Goal: Navigation & Orientation: Find specific page/section

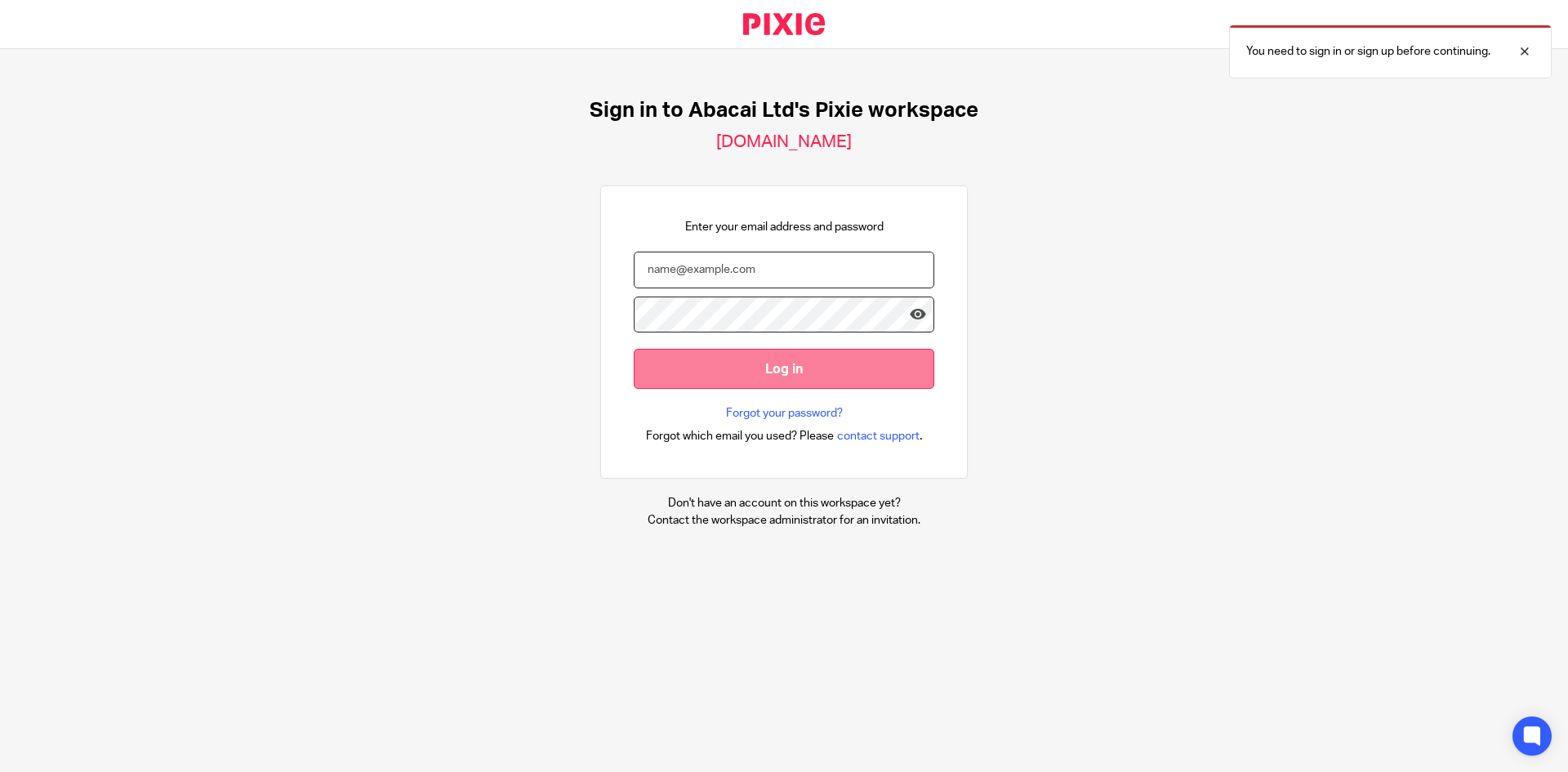
type input "[PERSON_NAME][EMAIL_ADDRESS][DOMAIN_NAME]"
click at [785, 374] on input "Log in" at bounding box center [784, 368] width 301 height 40
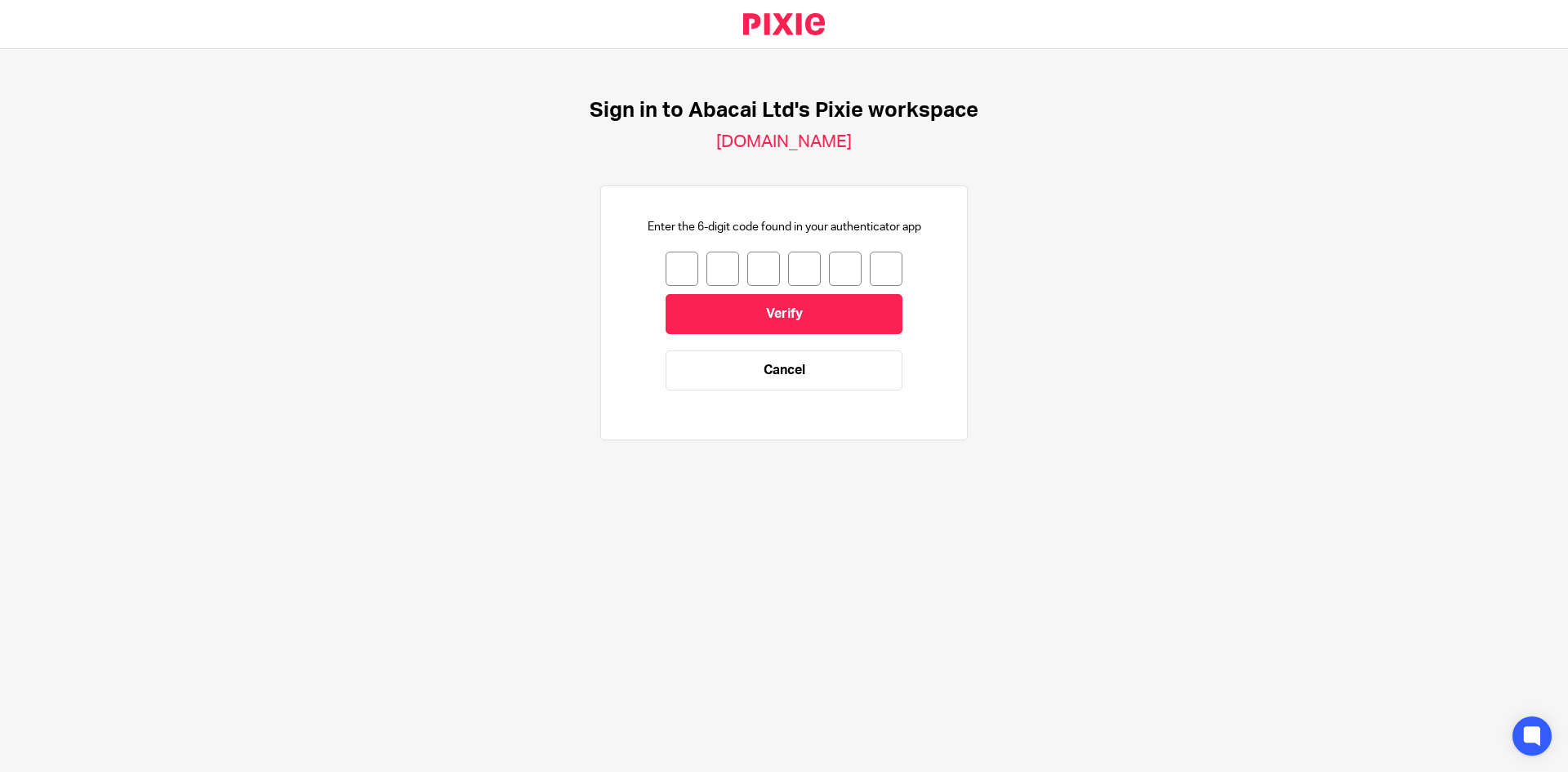
click at [667, 267] on input "number" at bounding box center [682, 268] width 33 height 35
type input "1"
type input "9"
type input "8"
type input "1"
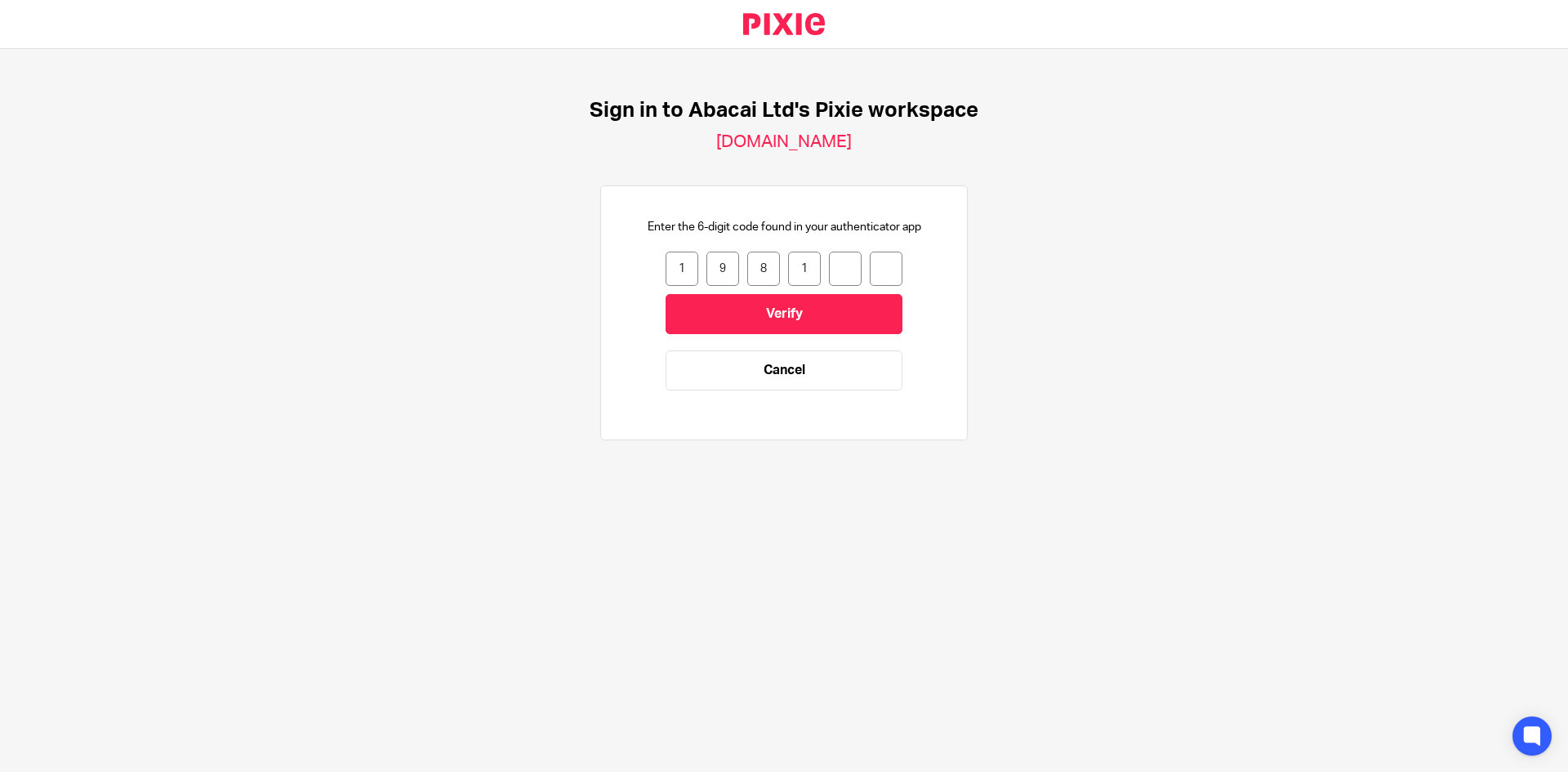
type input "5"
click at [763, 313] on input "Verify" at bounding box center [784, 313] width 237 height 40
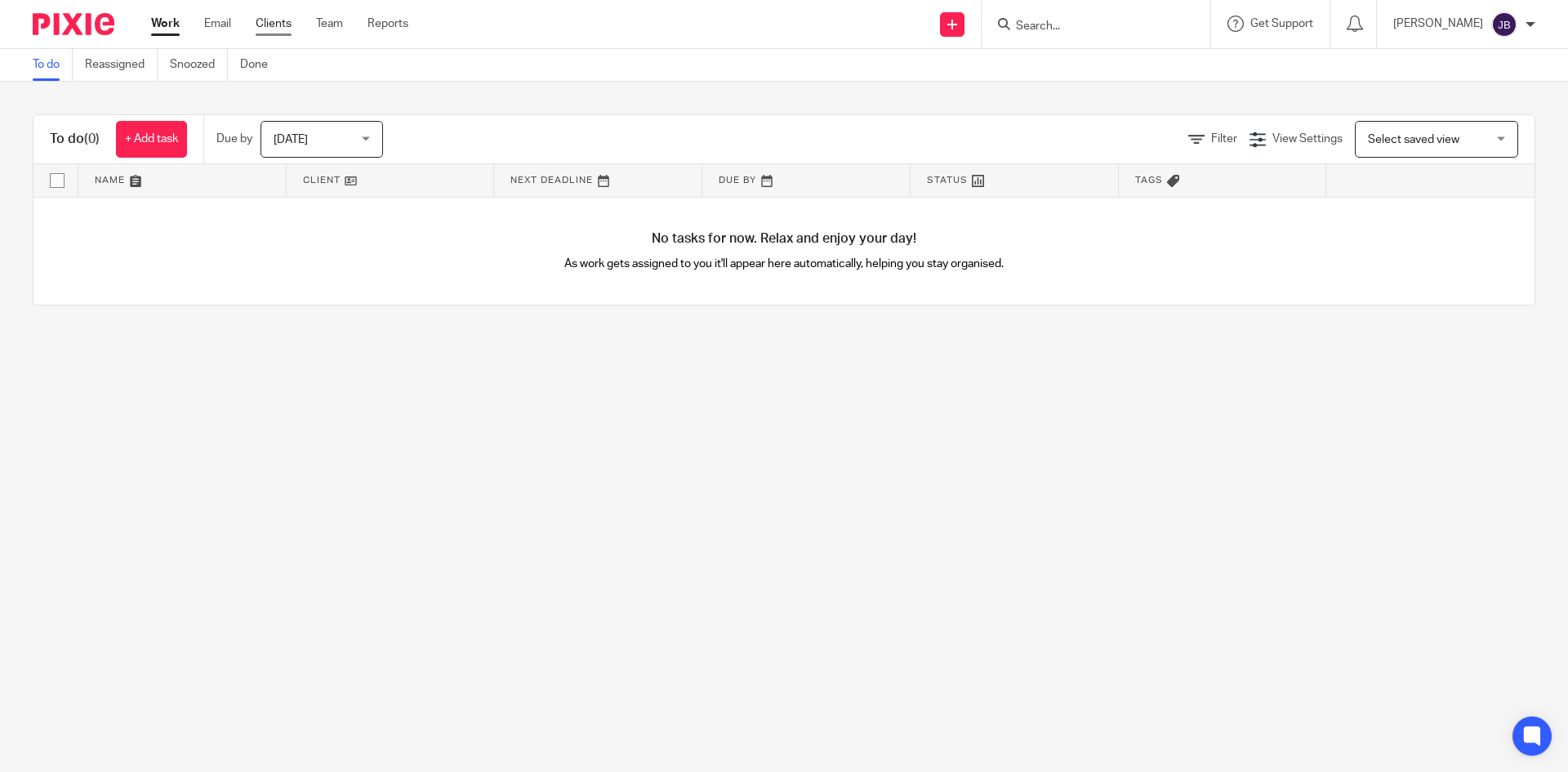
click at [274, 21] on link "Clients" at bounding box center [273, 23] width 35 height 16
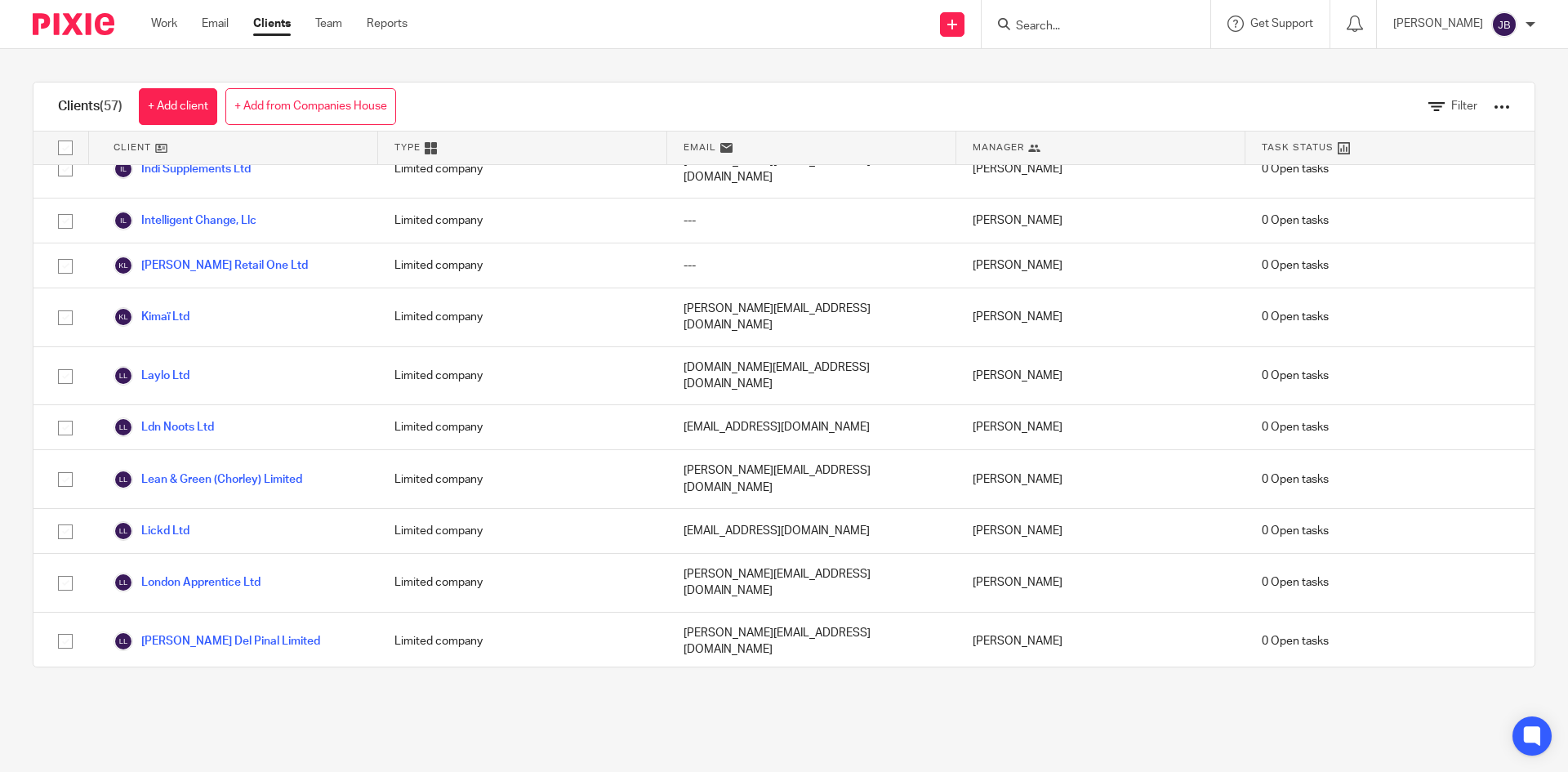
scroll to position [1225, 0]
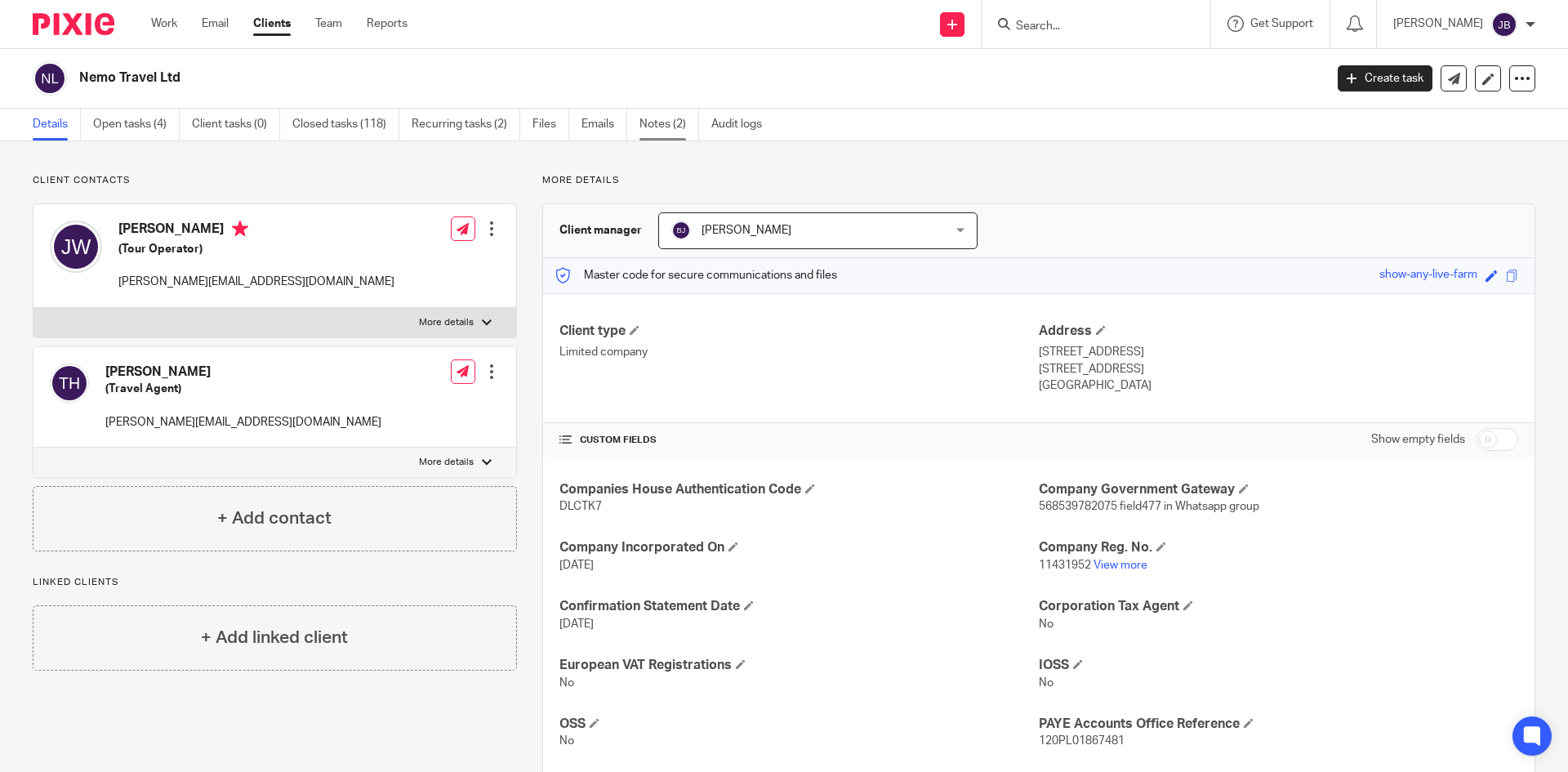
click at [650, 119] on link "Notes (2)" at bounding box center [669, 124] width 59 height 32
